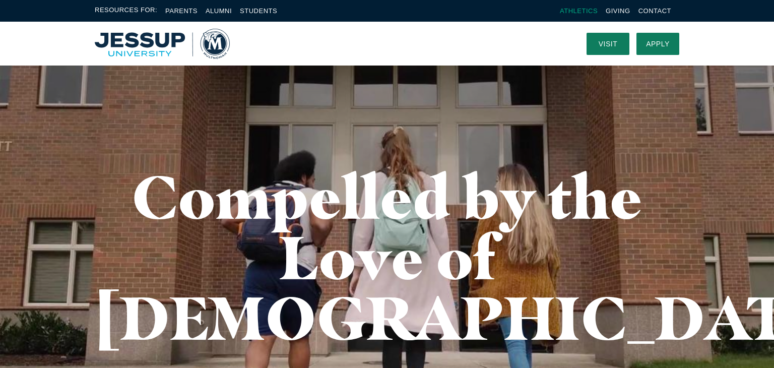
click at [581, 9] on link "Athletics" at bounding box center [579, 11] width 38 height 8
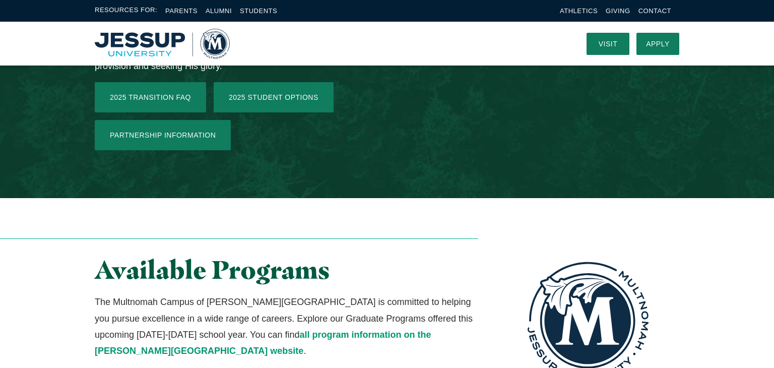
scroll to position [1637, 0]
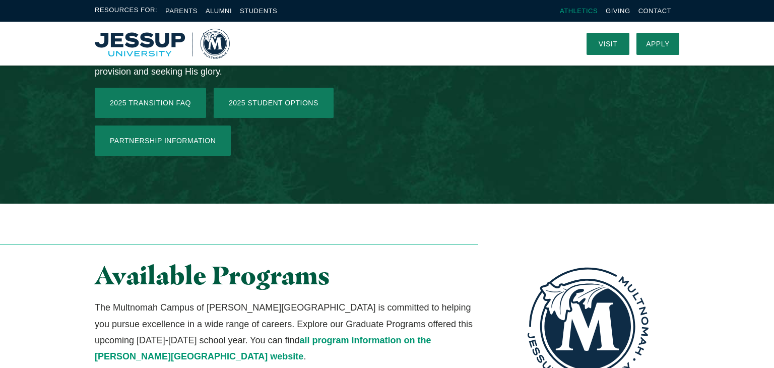
click at [592, 7] on link "Athletics" at bounding box center [579, 11] width 38 height 8
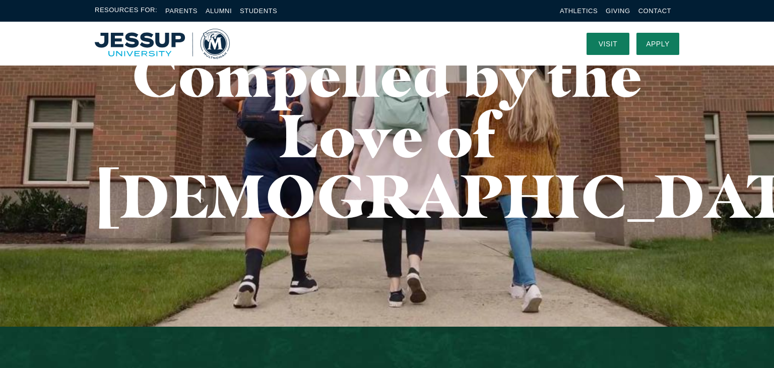
scroll to position [0, 0]
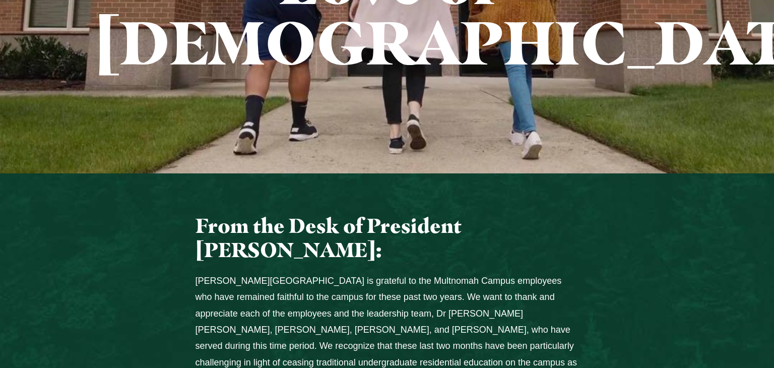
scroll to position [278, 0]
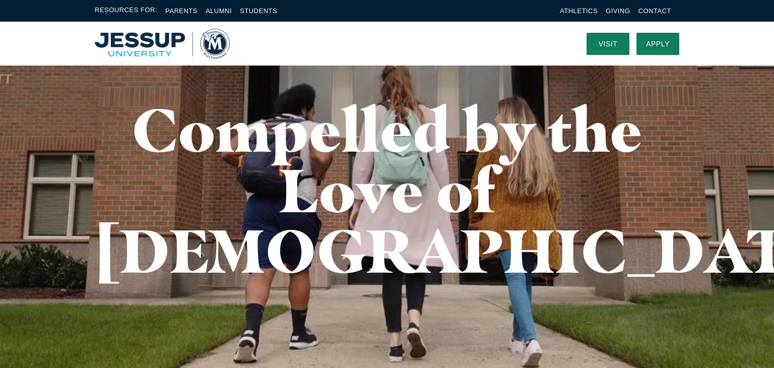
scroll to position [0, 0]
